Goal: Task Accomplishment & Management: Manage account settings

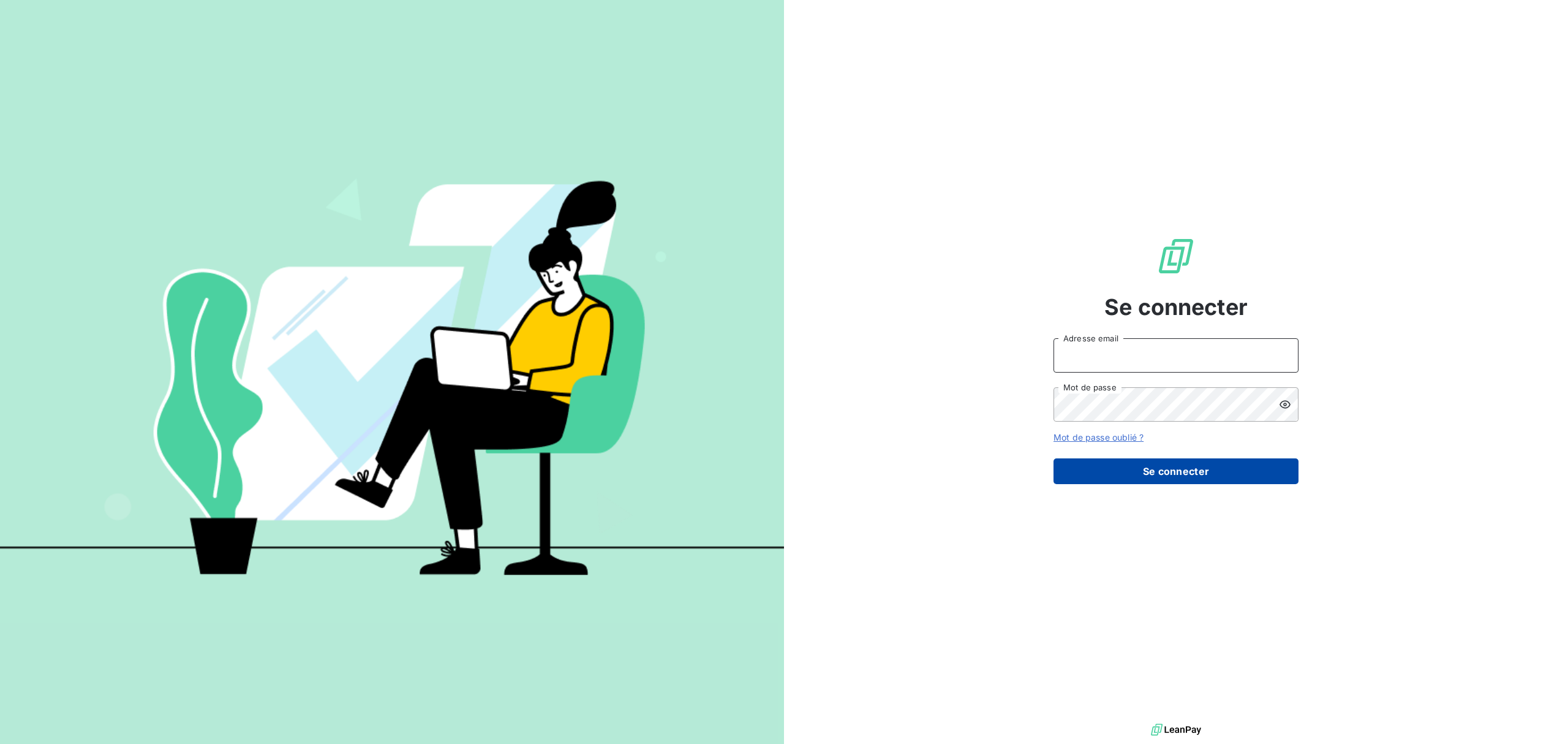
type input "j.grit@anett.fr"
click at [1187, 470] on button "Se connecter" at bounding box center [1176, 471] width 245 height 26
